Goal: Check status

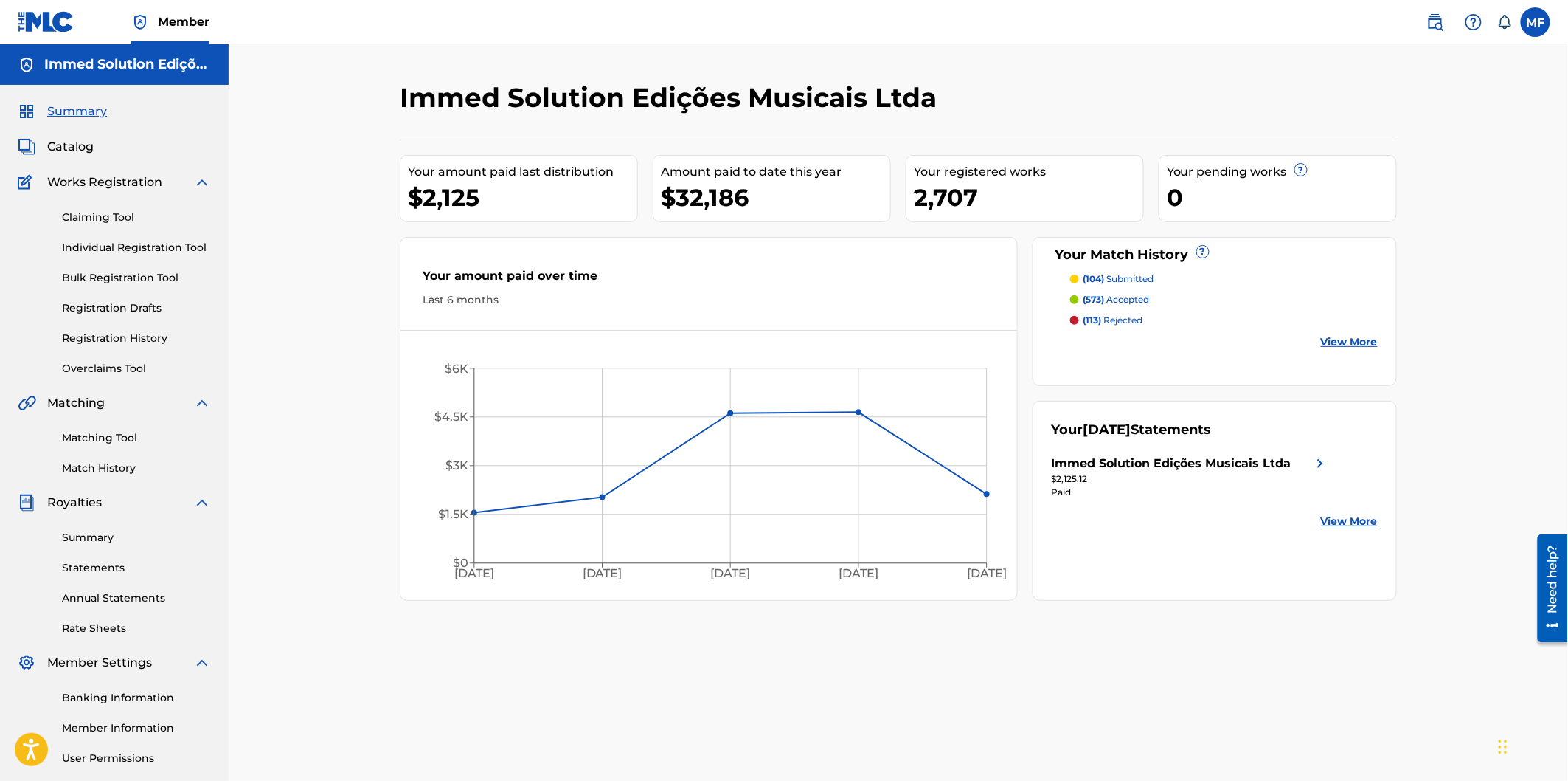
click at [967, 201] on div "2,707" at bounding box center [1029, 197] width 229 height 34
click at [711, 195] on div "$32,186" at bounding box center [775, 197] width 229 height 34
click at [1215, 190] on div "0" at bounding box center [1282, 197] width 229 height 34
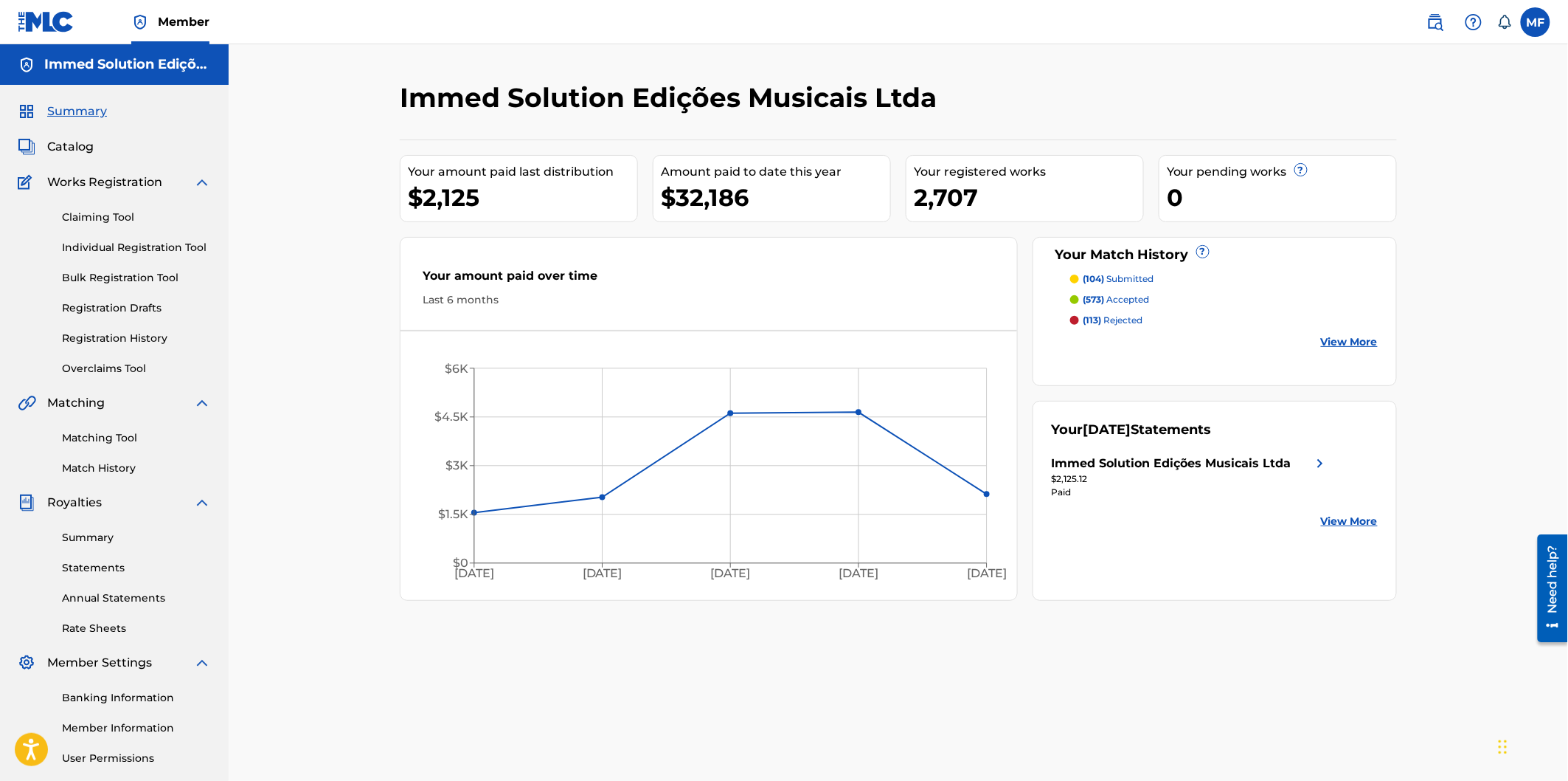
click at [1218, 166] on div "Your pending works ?" at bounding box center [1282, 171] width 229 height 17
click at [1236, 170] on div "Your pending works ?" at bounding box center [1282, 171] width 229 height 17
click at [1026, 97] on div "Immed Solution Edições Musicais Ltda" at bounding box center [784, 103] width 768 height 44
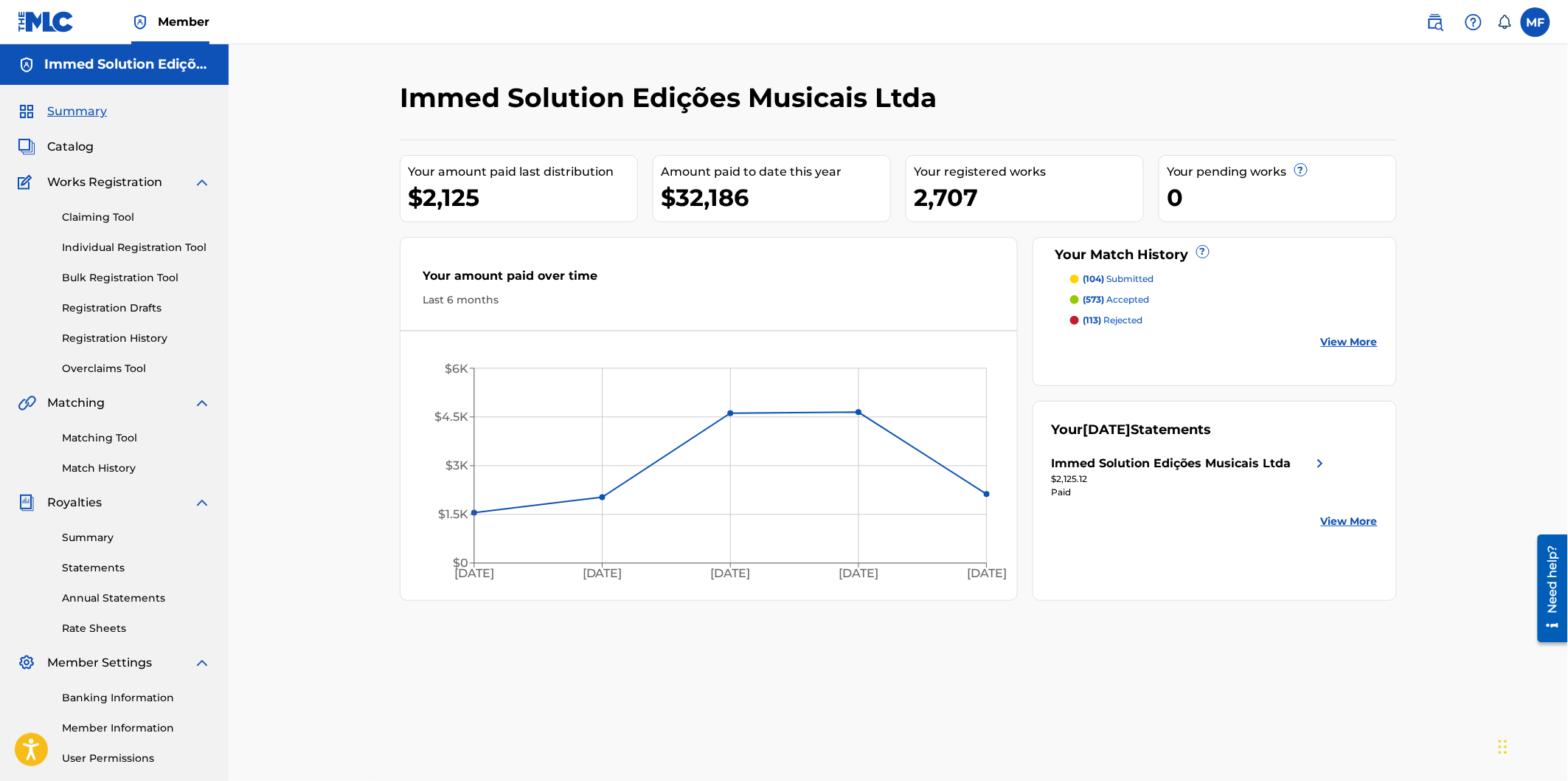
click at [1026, 97] on div "Immed Solution Edições Musicais Ltda" at bounding box center [784, 103] width 768 height 44
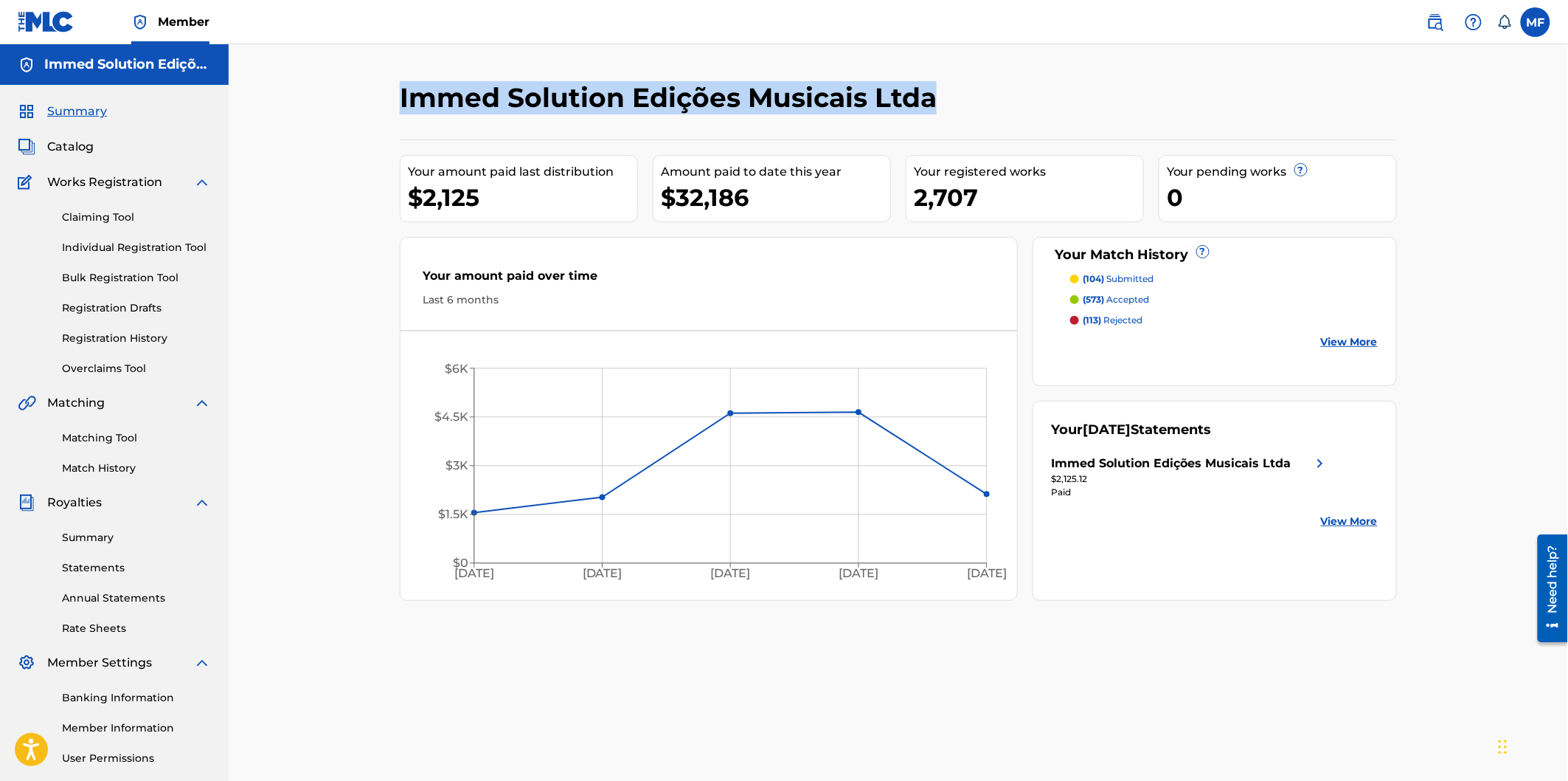
click at [1026, 97] on div "Immed Solution Edições Musicais Ltda" at bounding box center [784, 103] width 768 height 44
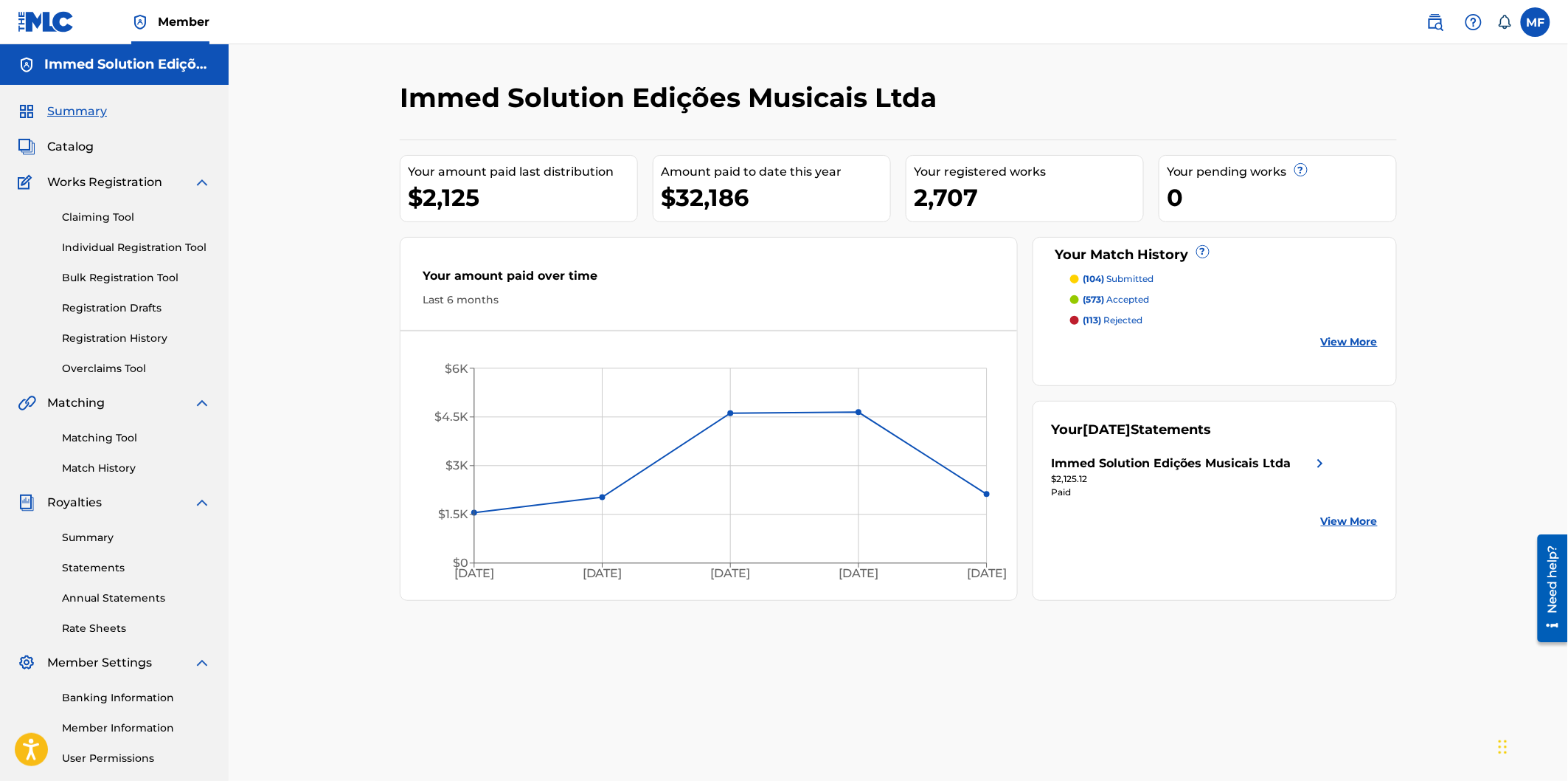
click at [627, 629] on div "Immed Solution Edições Musicais Ltda Your amount paid last distribution $2,125 …" at bounding box center [898, 462] width 1033 height 763
click at [503, 563] on icon "[DATE] Apr '[DATE] [DATE] '[DATE] $0 $1.5K $3K $4.5K $6K" at bounding box center [709, 469] width 616 height 246
